Goal: Find specific page/section

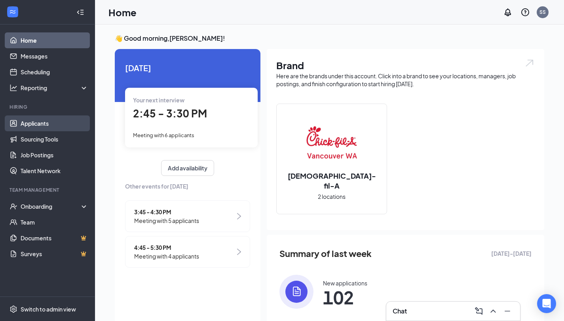
click at [43, 124] on link "Applicants" at bounding box center [55, 124] width 68 height 16
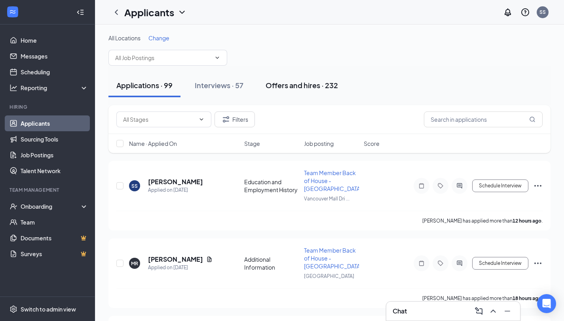
click at [296, 89] on div "Offers and hires · 232" at bounding box center [301, 85] width 72 height 10
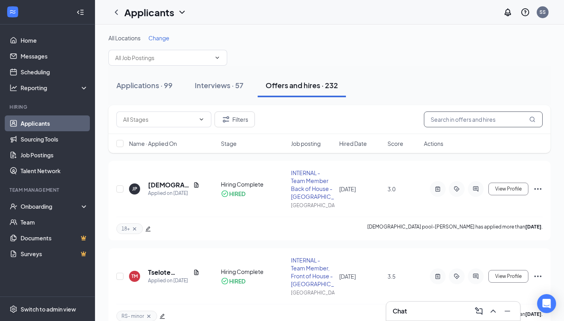
click at [462, 122] on input "text" at bounding box center [483, 120] width 119 height 16
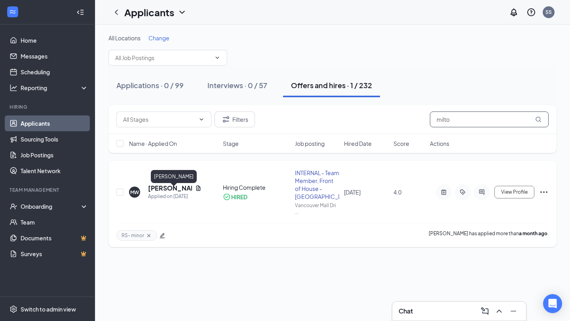
type input "milto"
click at [176, 192] on h5 "[PERSON_NAME]" at bounding box center [170, 188] width 44 height 9
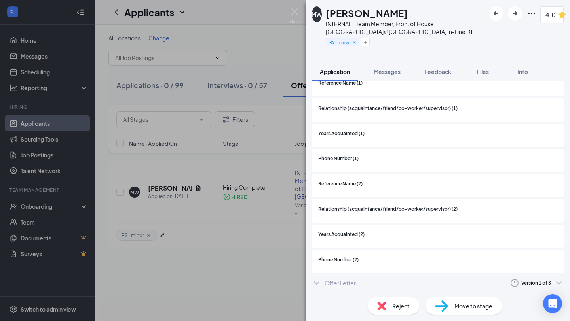
scroll to position [3313, 0]
click at [554, 282] on icon "ChevronDown" at bounding box center [558, 282] width 9 height 9
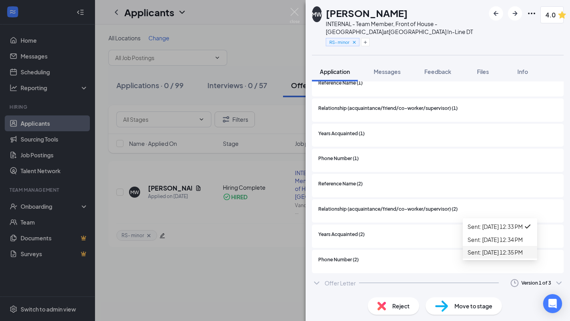
click at [518, 257] on div "Sent: [DATE] 12:35 PM" at bounding box center [499, 252] width 65 height 9
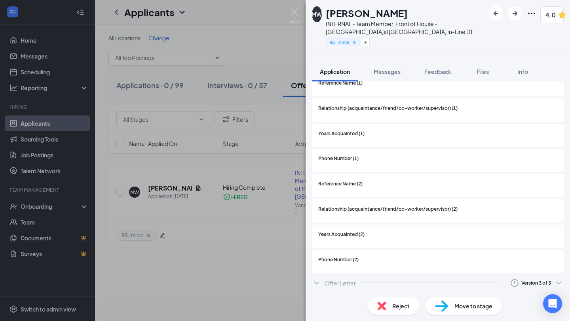
click at [316, 284] on icon "ChevronDown" at bounding box center [316, 283] width 5 height 3
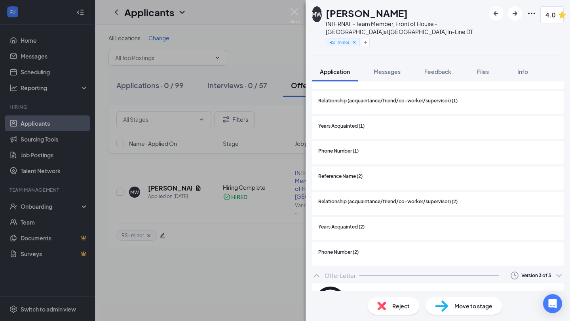
scroll to position [3360, 0]
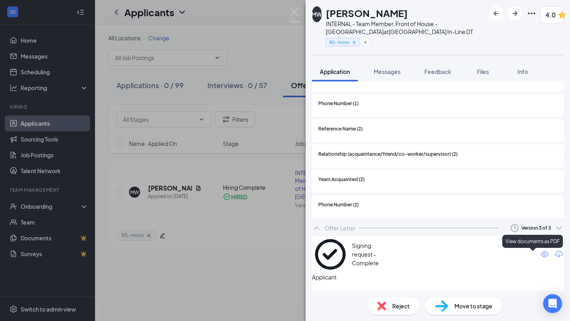
click at [540, 256] on icon "Eye" at bounding box center [544, 254] width 9 height 9
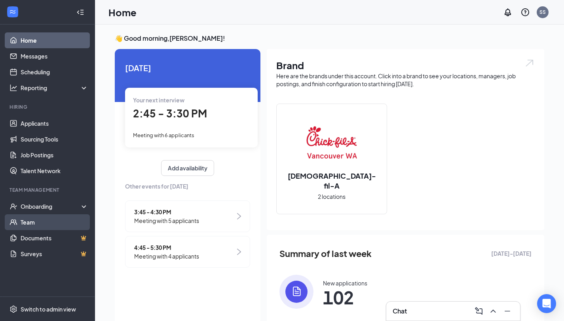
click at [34, 221] on link "Team" at bounding box center [55, 222] width 68 height 16
